Goal: Task Accomplishment & Management: Complete application form

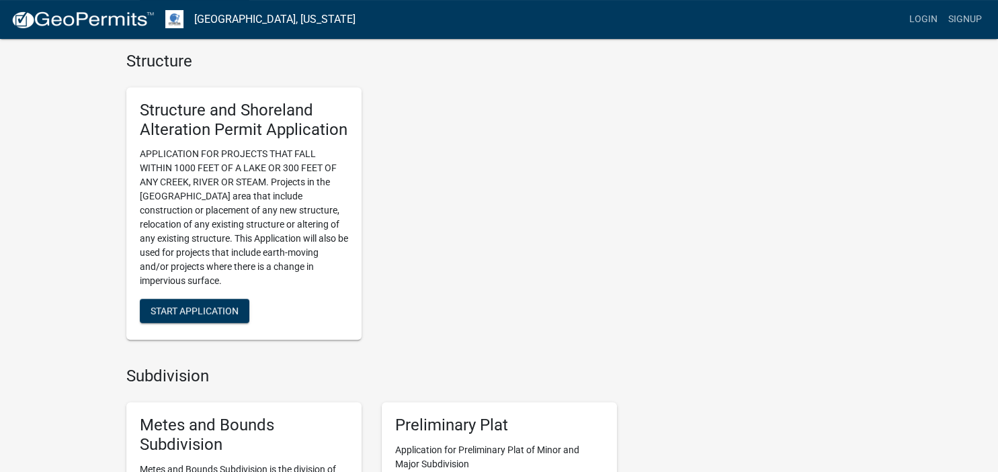
scroll to position [993, 0]
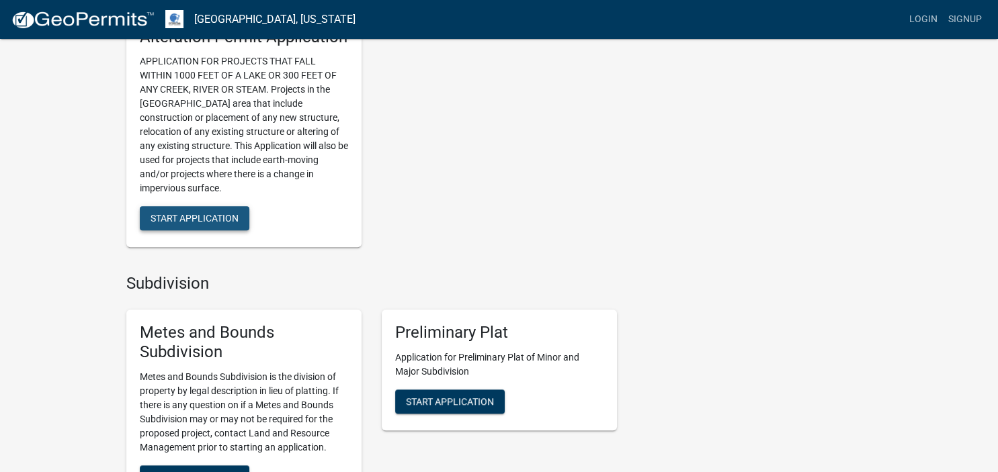
click at [176, 220] on span "Start Application" at bounding box center [195, 218] width 88 height 11
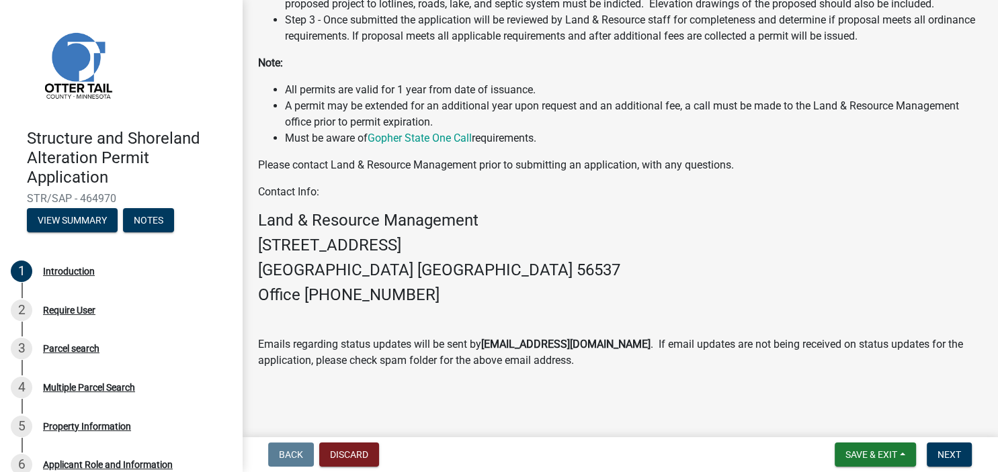
scroll to position [344, 0]
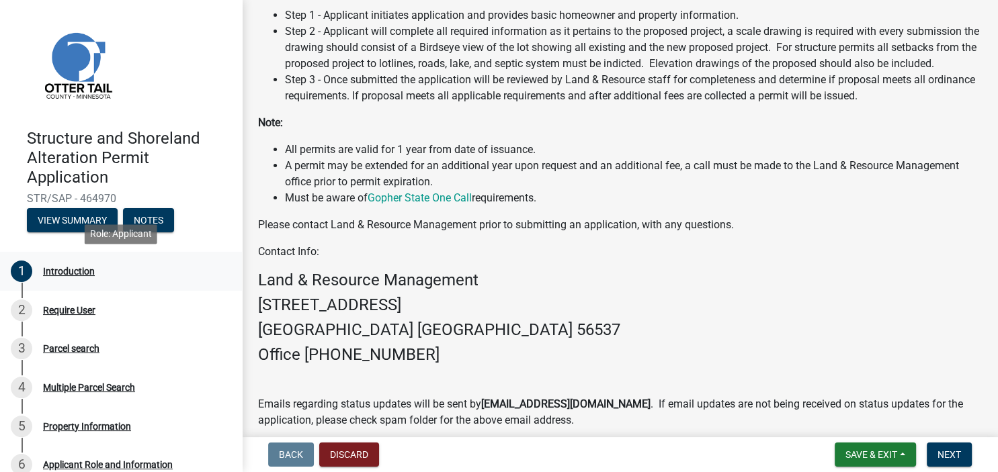
click at [75, 270] on div "Introduction" at bounding box center [69, 271] width 52 height 9
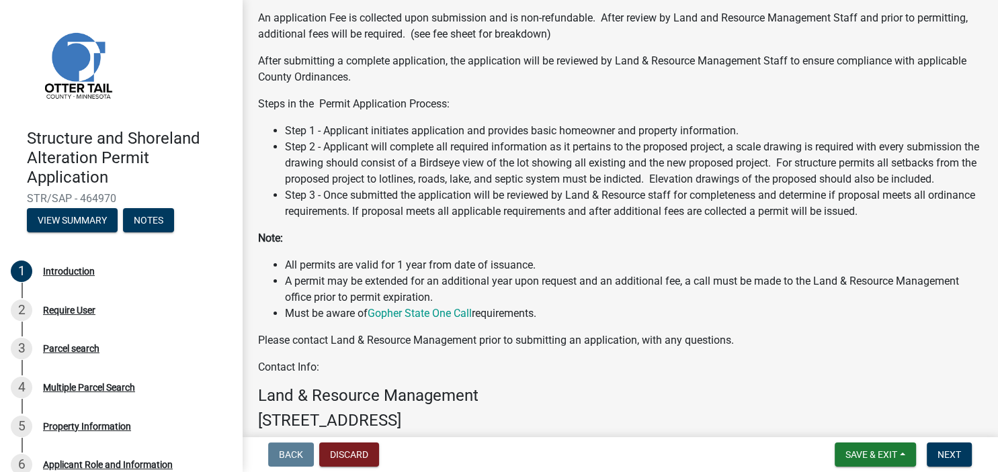
scroll to position [232, 0]
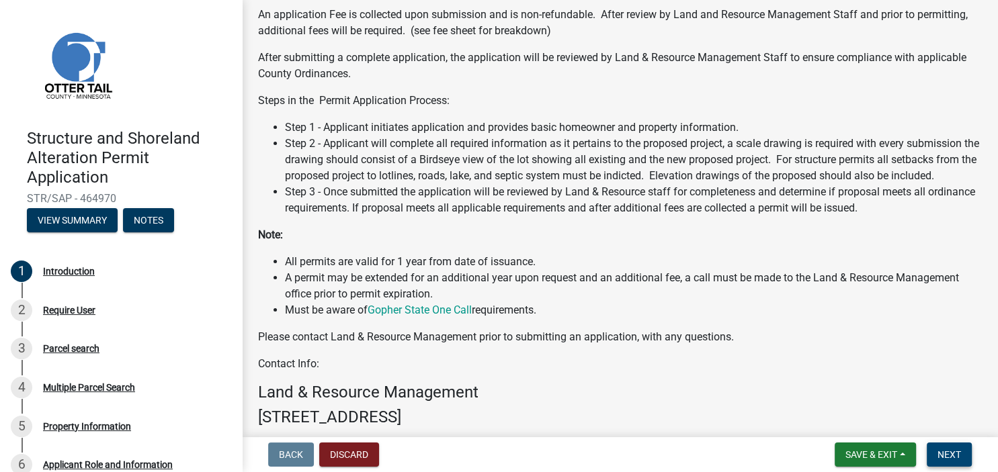
click at [950, 458] on span "Next" at bounding box center [950, 455] width 24 height 11
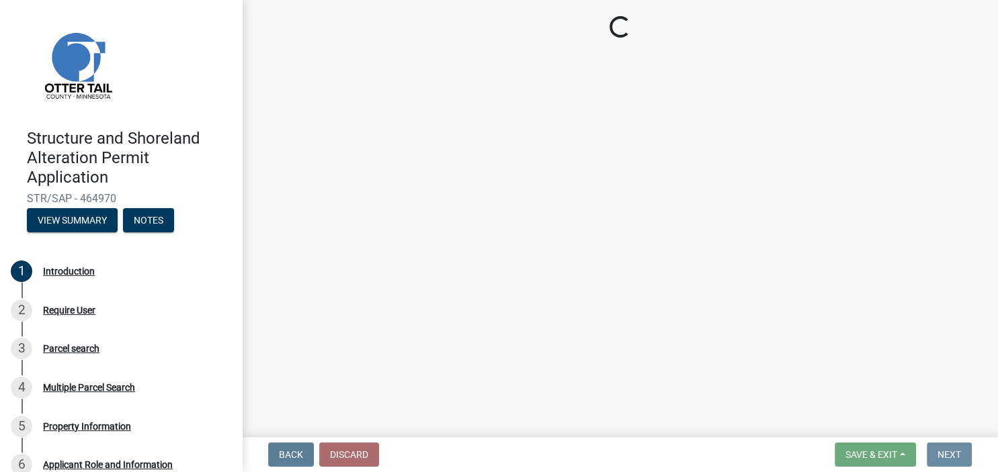
scroll to position [0, 0]
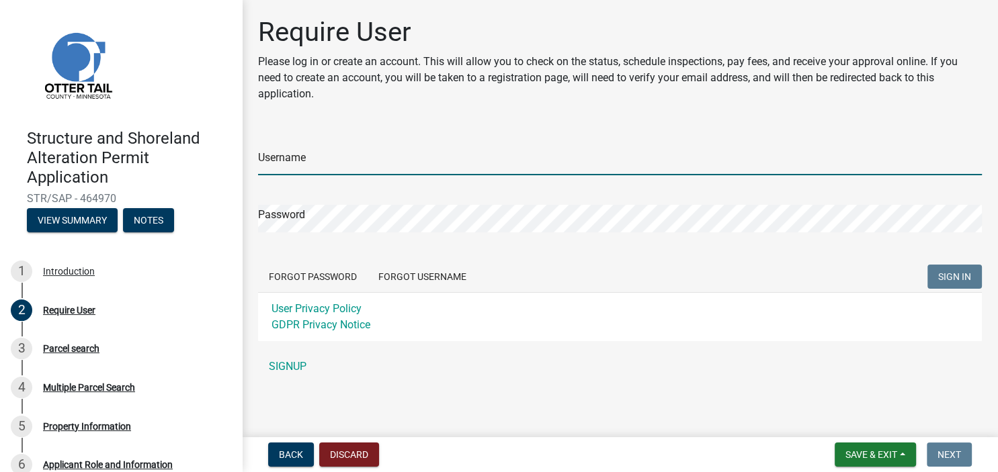
click at [347, 151] on input "Username" at bounding box center [620, 162] width 724 height 28
type input "[EMAIL_ADDRESS][DOMAIN_NAME]"
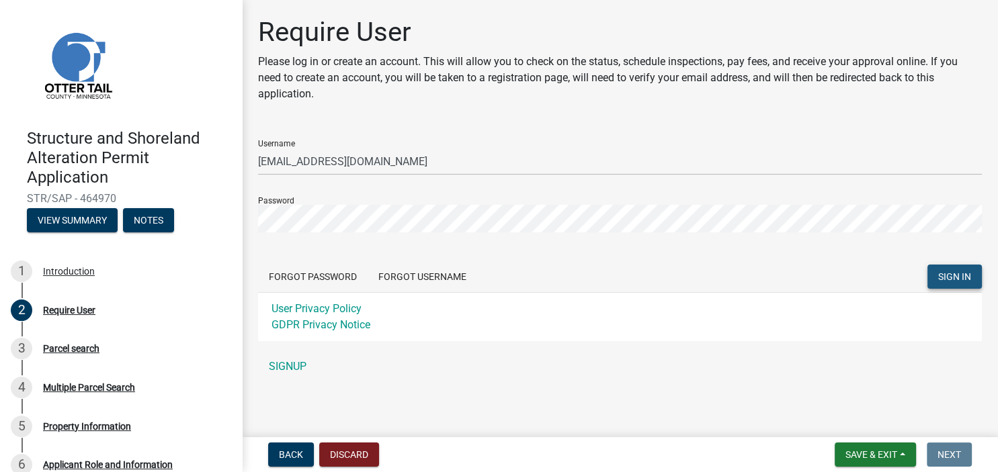
click at [945, 276] on span "SIGN IN" at bounding box center [954, 277] width 33 height 11
click at [433, 275] on button "Forgot Username" at bounding box center [423, 277] width 110 height 24
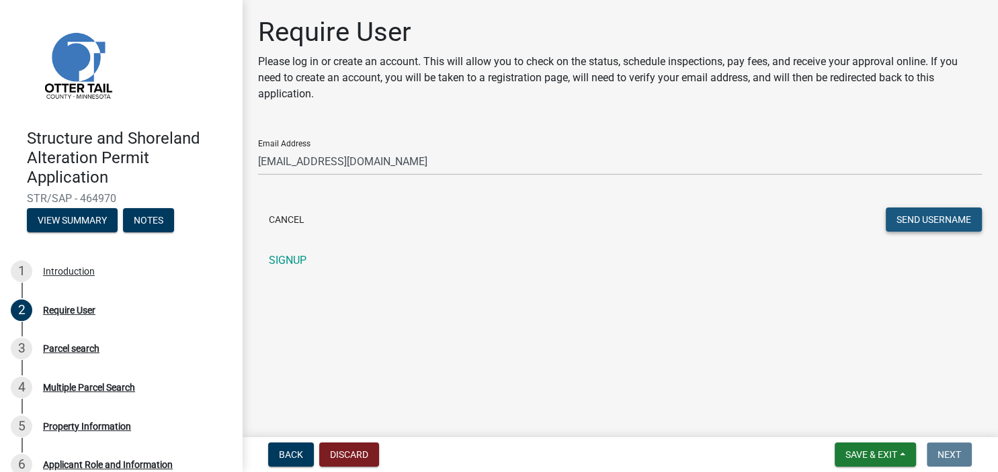
click at [922, 224] on button "Send Username" at bounding box center [934, 220] width 96 height 24
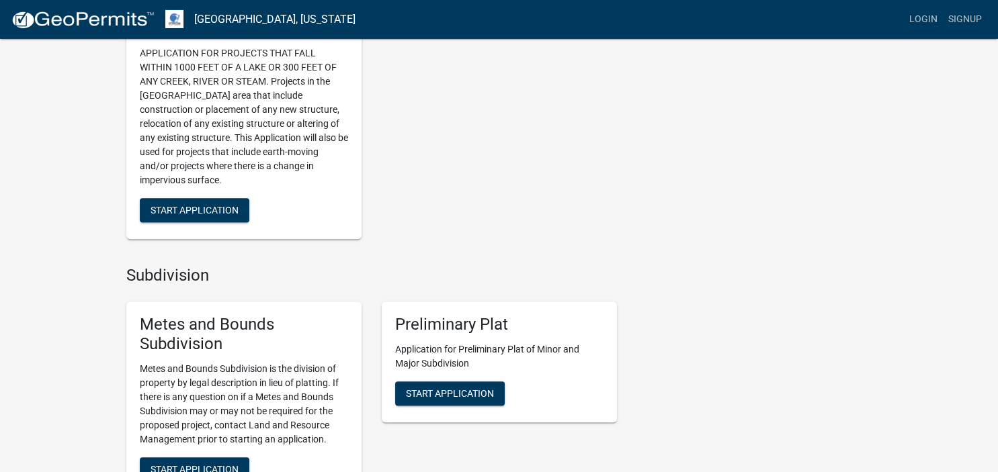
scroll to position [995, 0]
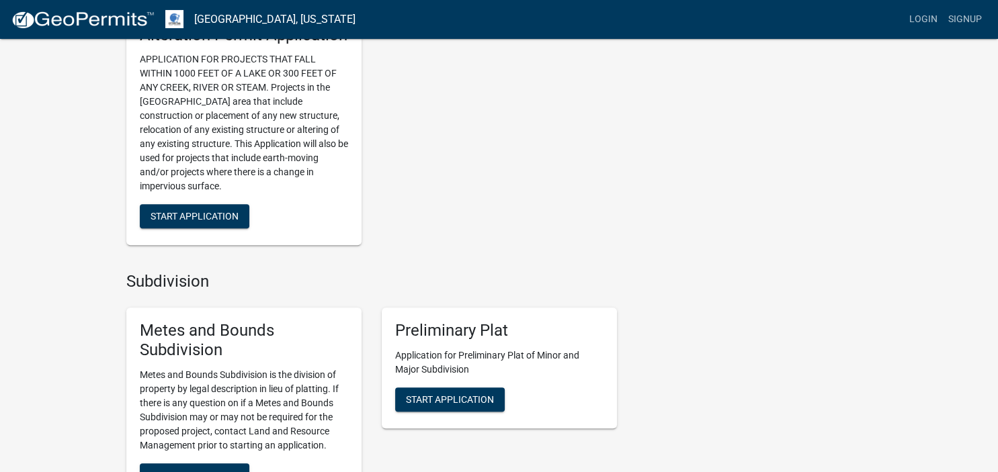
click at [235, 203] on div "Structure and Shoreland Alteration Permit Application APPLICATION FOR PROJECTS …" at bounding box center [243, 119] width 235 height 253
click at [221, 215] on span "Start Application" at bounding box center [195, 216] width 88 height 11
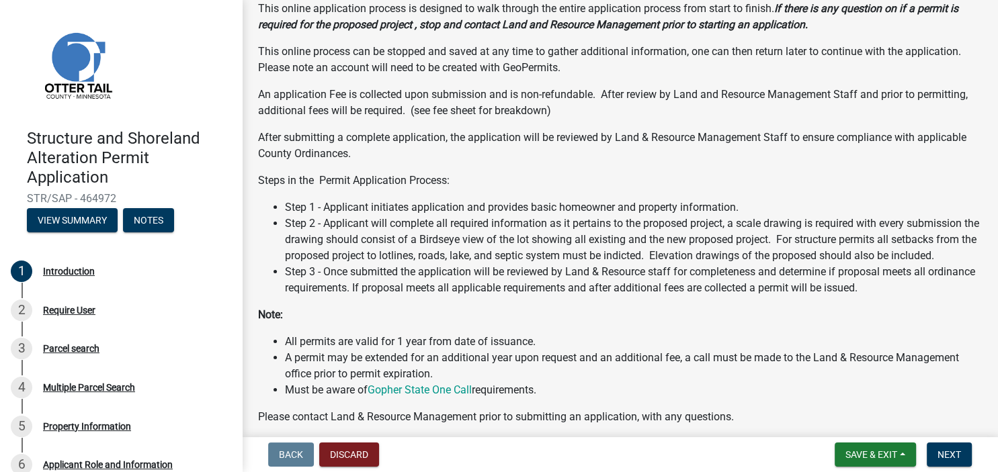
scroll to position [151, 0]
click at [816, 434] on div "Structure and Shoreland Alteration Permit Application STR/SAP - 464972 View Sum…" at bounding box center [499, 236] width 998 height 472
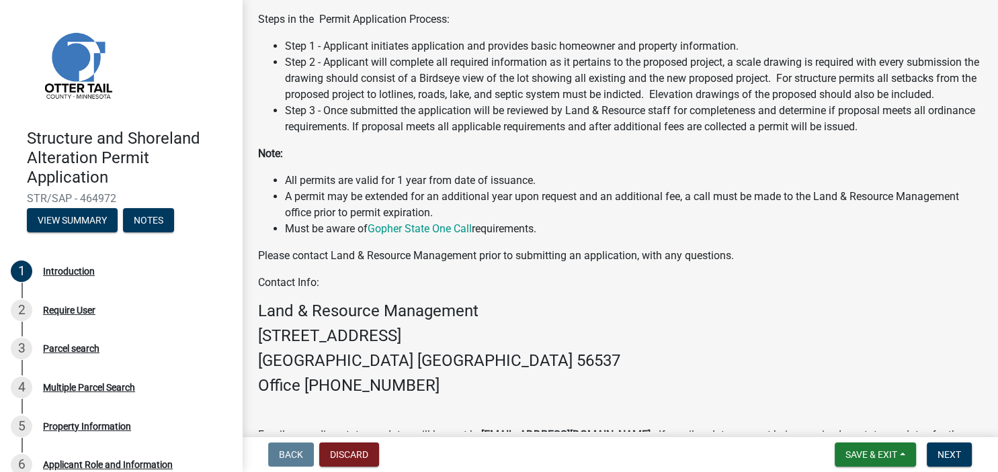
scroll to position [422, 0]
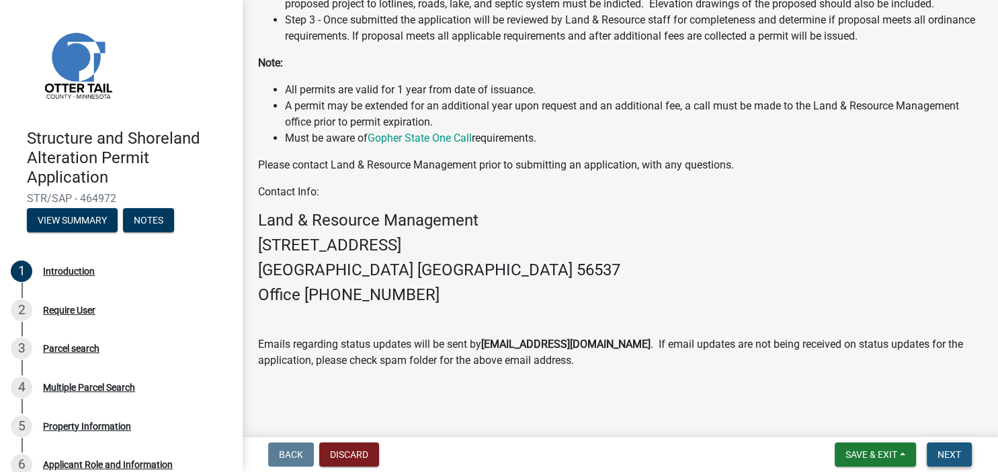
click at [949, 452] on span "Next" at bounding box center [950, 455] width 24 height 11
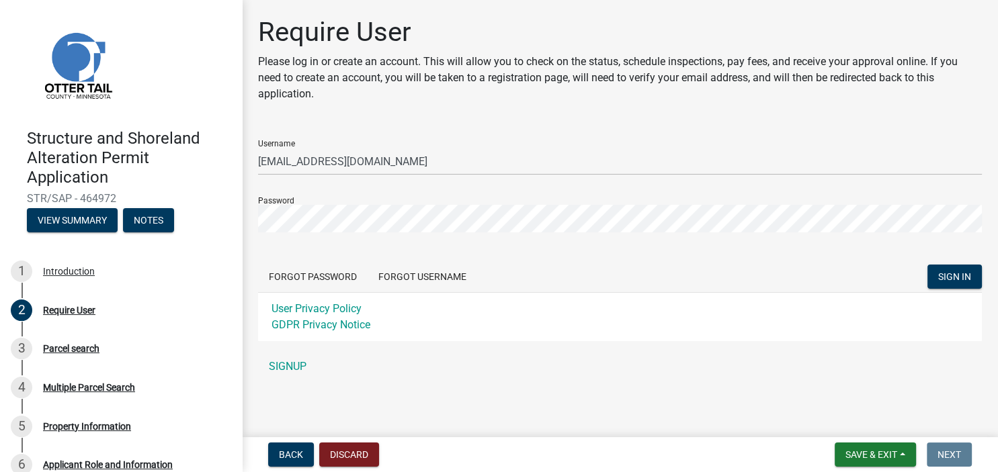
scroll to position [0, 0]
click at [945, 279] on span "SIGN IN" at bounding box center [954, 277] width 33 height 11
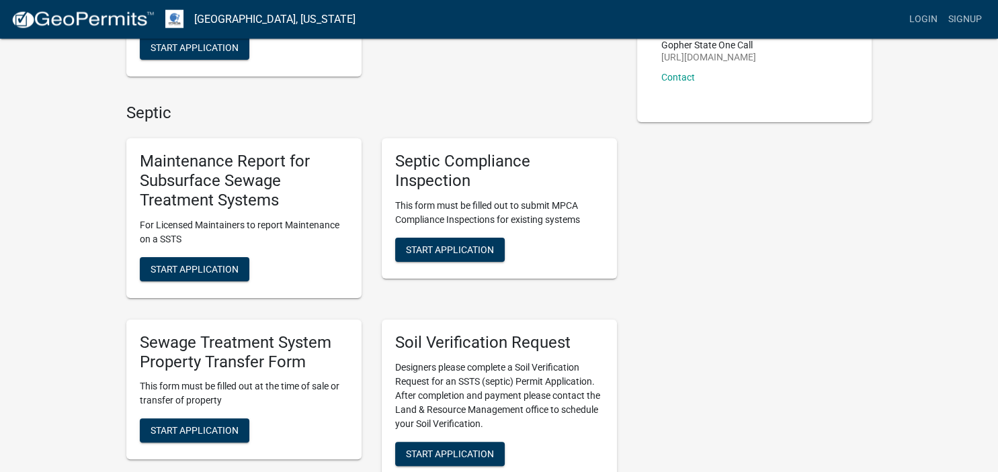
scroll to position [410, 0]
